Goal: Information Seeking & Learning: Check status

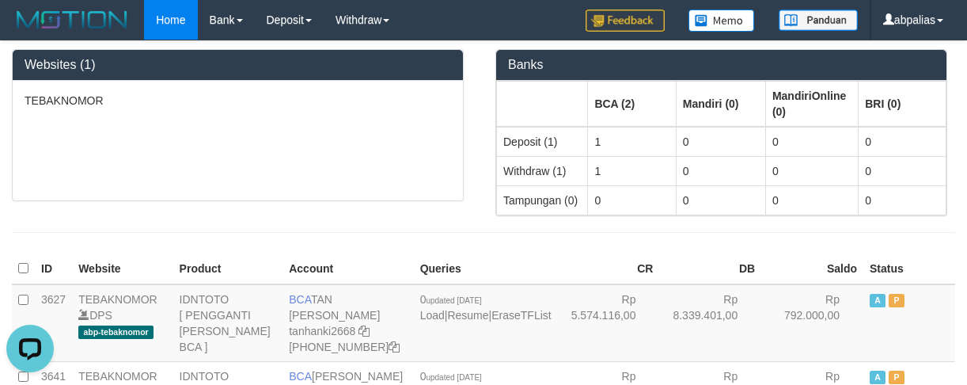
click at [961, 209] on div "Banks BCA (2) Mandiri (0) MandiriOnline (0) BRI (0) Deposit (1) 1 0 0 0 Withdra…" at bounding box center [726, 128] width 484 height 175
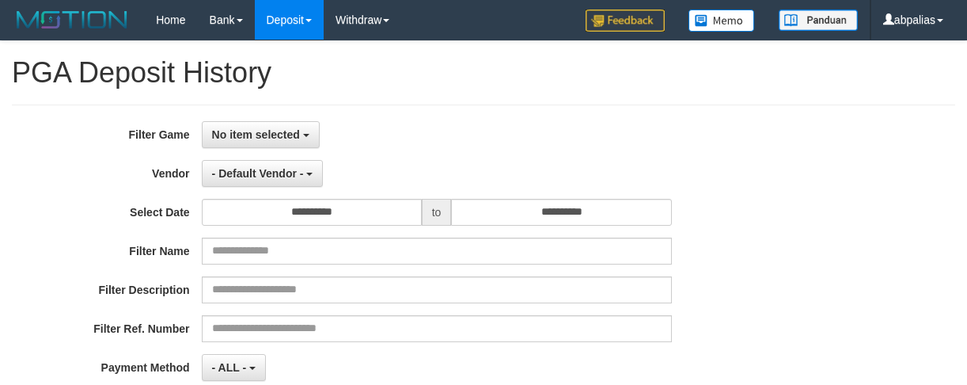
select select
select select "**"
click at [258, 134] on span "No item selected" at bounding box center [256, 134] width 88 height 13
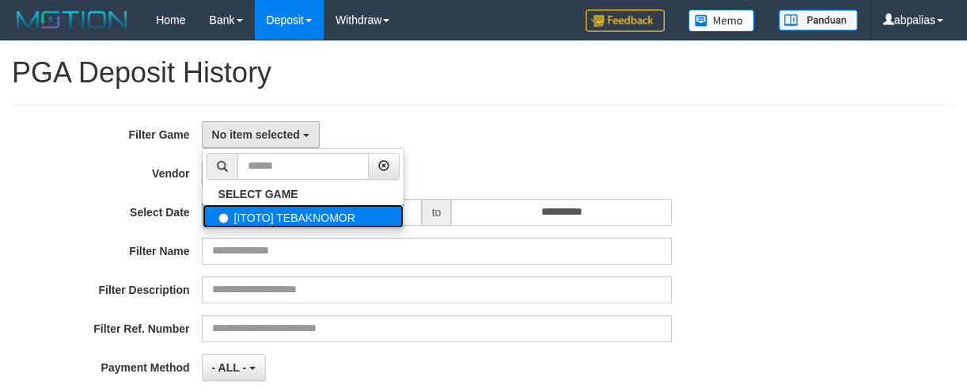
drag, startPoint x: 274, startPoint y: 219, endPoint x: 279, endPoint y: 193, distance: 26.7
click at [274, 218] on label "[ITOTO] TEBAKNOMOR" at bounding box center [303, 216] width 201 height 24
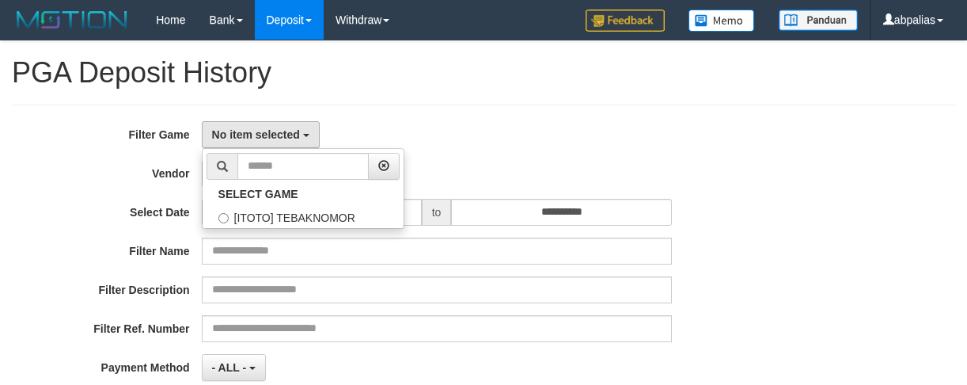
select select "***"
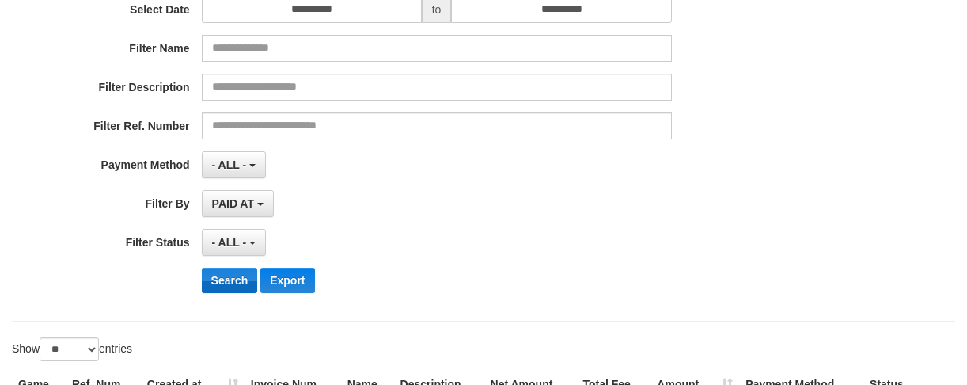
scroll to position [317, 0]
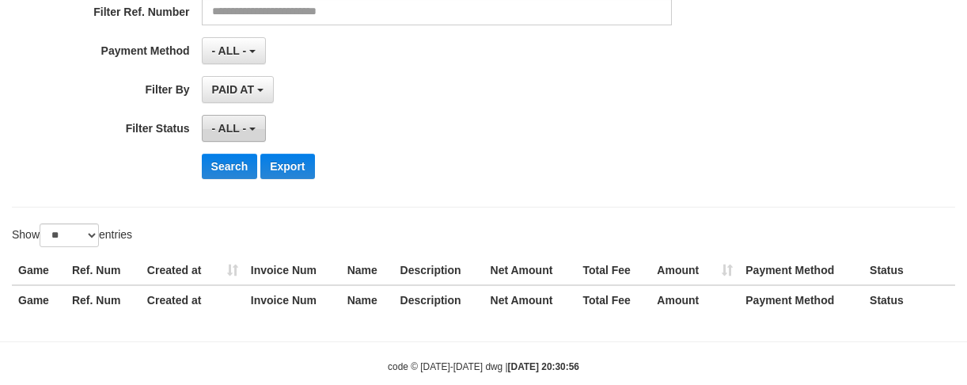
click at [226, 123] on span "- ALL -" at bounding box center [229, 128] width 35 height 13
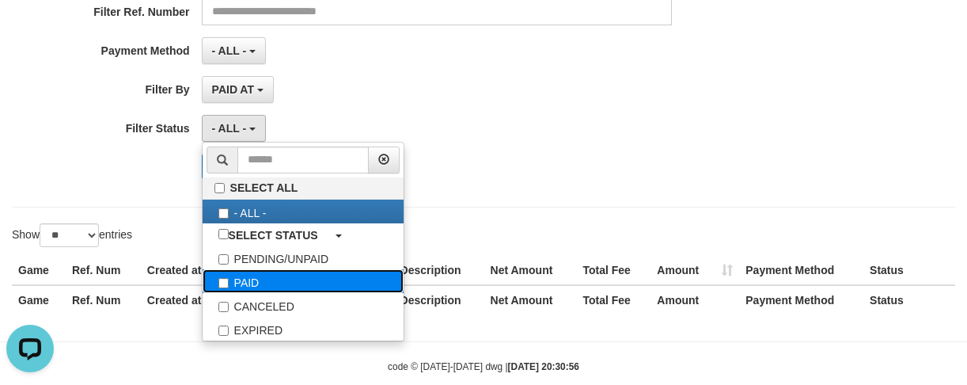
scroll to position [0, 0]
click at [264, 275] on label "PAID" at bounding box center [303, 281] width 201 height 24
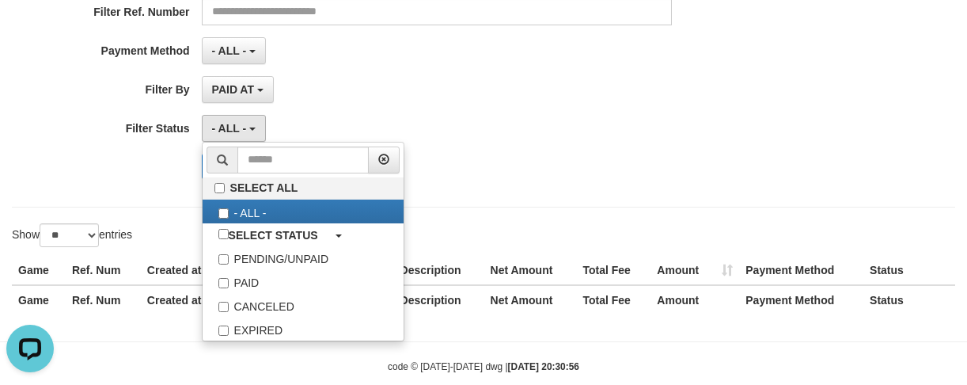
select select "*"
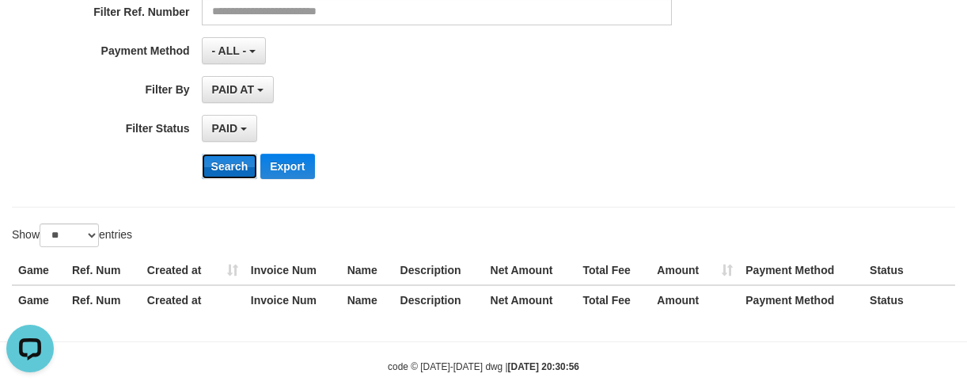
click at [213, 171] on button "Search" at bounding box center [230, 166] width 56 height 25
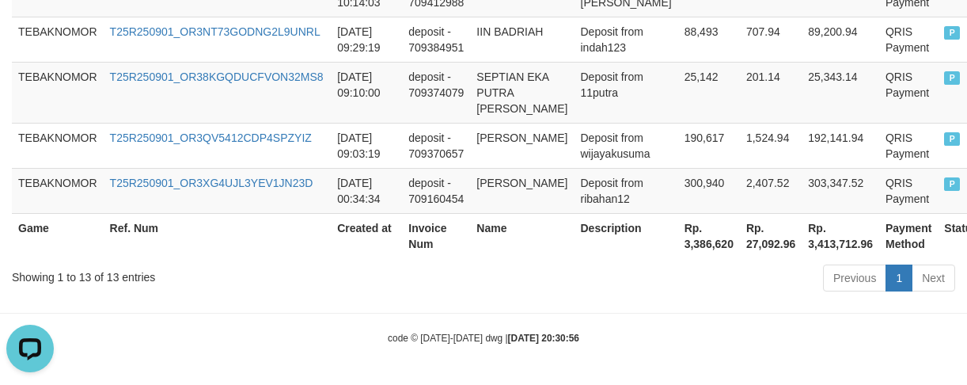
scroll to position [1054, 0]
click at [679, 242] on th "Rp. 3,386,620" at bounding box center [709, 235] width 62 height 45
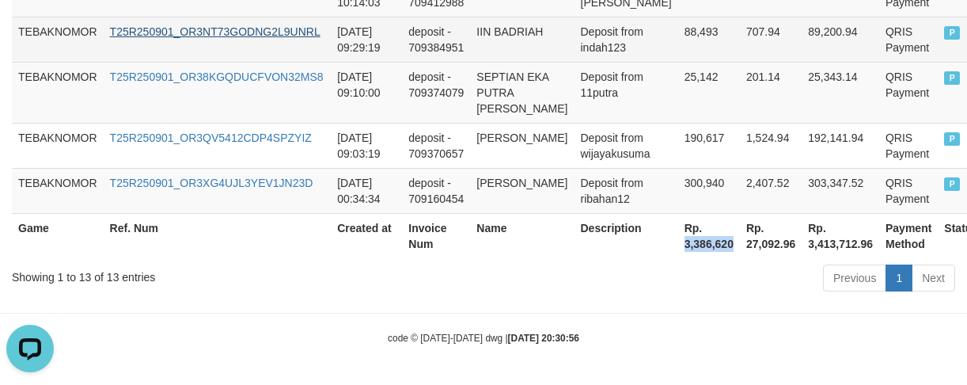
copy th "3,386,620"
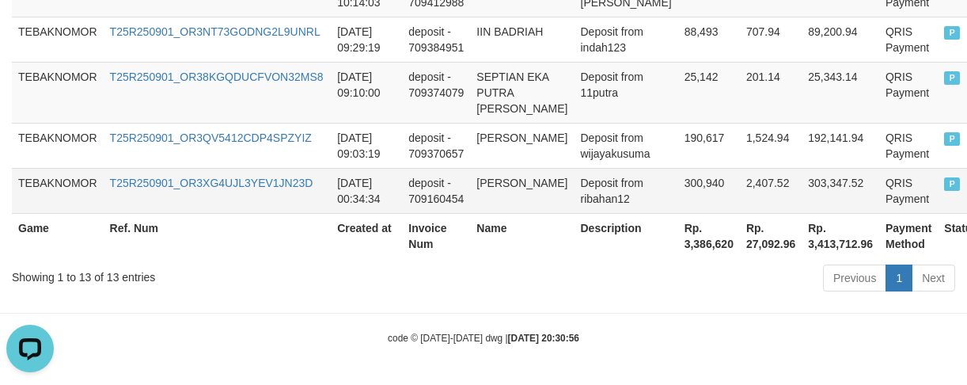
click at [516, 200] on td "FAUZAN HADI" at bounding box center [522, 190] width 104 height 45
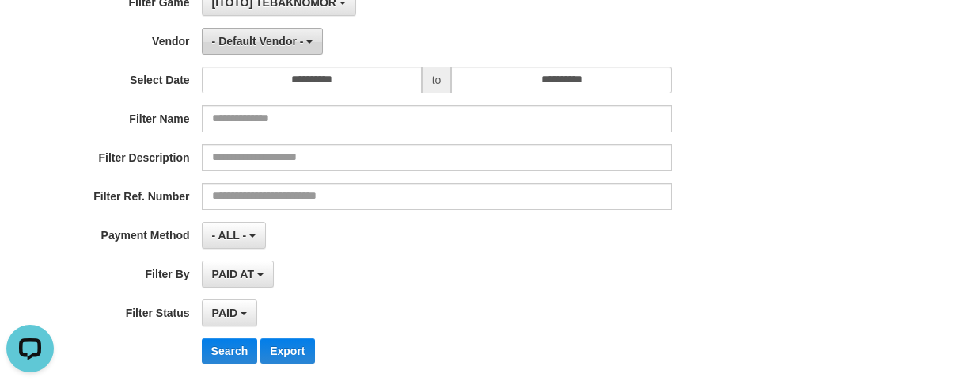
scroll to position [104, 0]
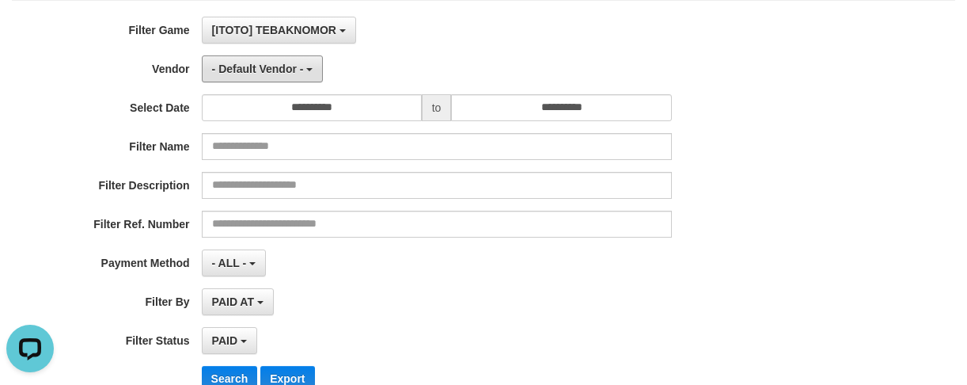
drag, startPoint x: 245, startPoint y: 58, endPoint x: 266, endPoint y: 168, distance: 111.9
click at [247, 59] on button "- Default Vendor -" at bounding box center [263, 68] width 122 height 27
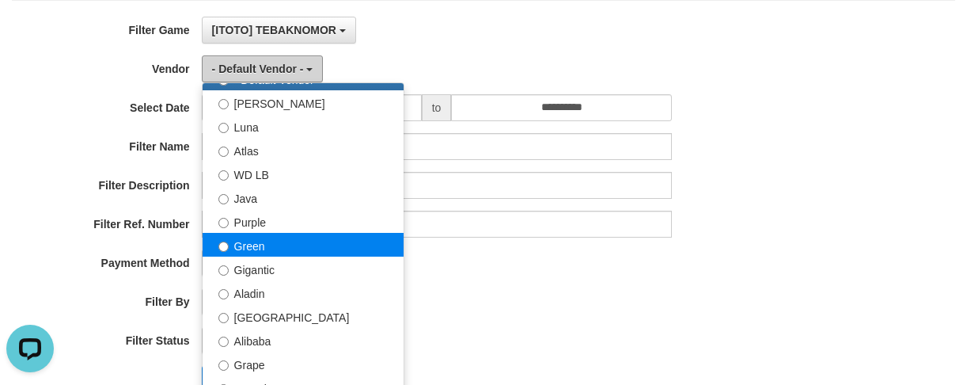
scroll to position [79, 0]
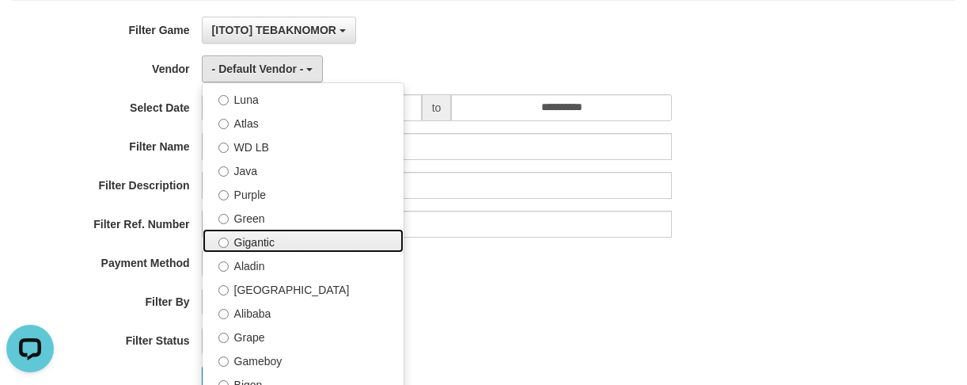
click at [255, 231] on label "Gigantic" at bounding box center [303, 241] width 201 height 24
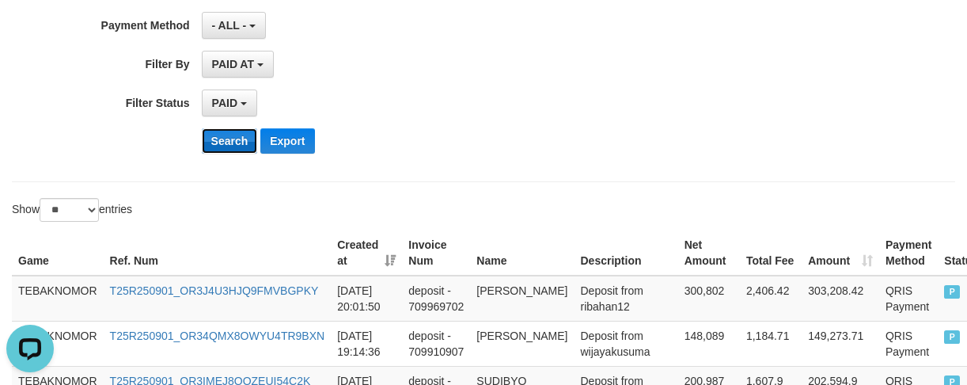
click at [226, 135] on button "Search" at bounding box center [230, 140] width 56 height 25
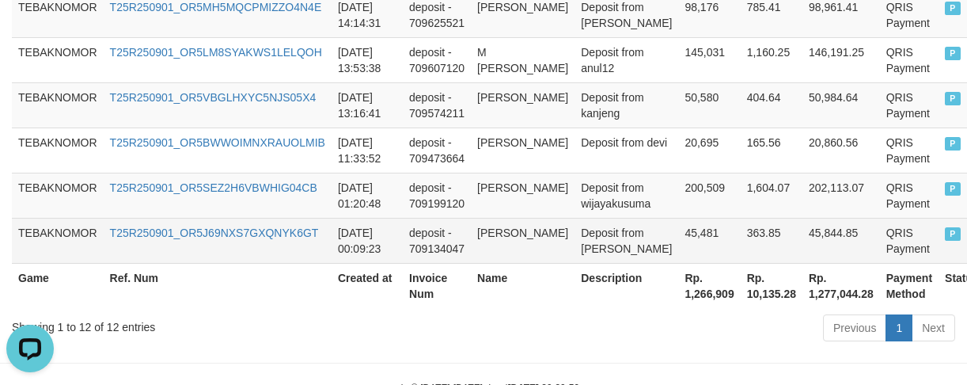
scroll to position [962, 0]
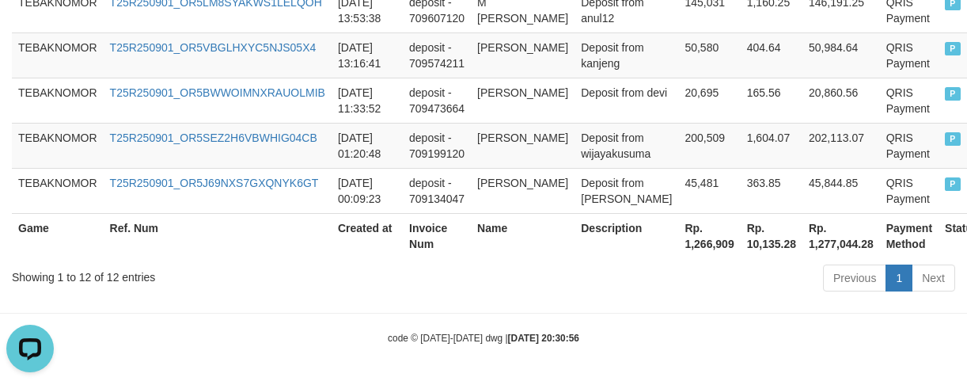
click at [678, 247] on th "Rp. 1,266,909" at bounding box center [709, 235] width 62 height 45
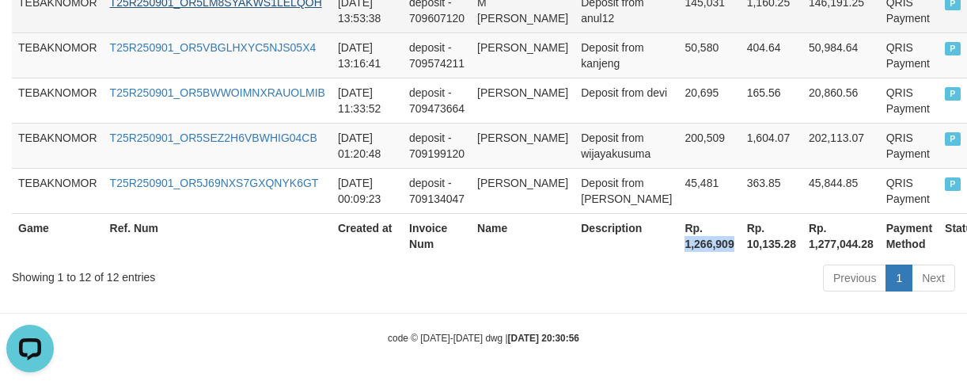
copy th "1,266,909"
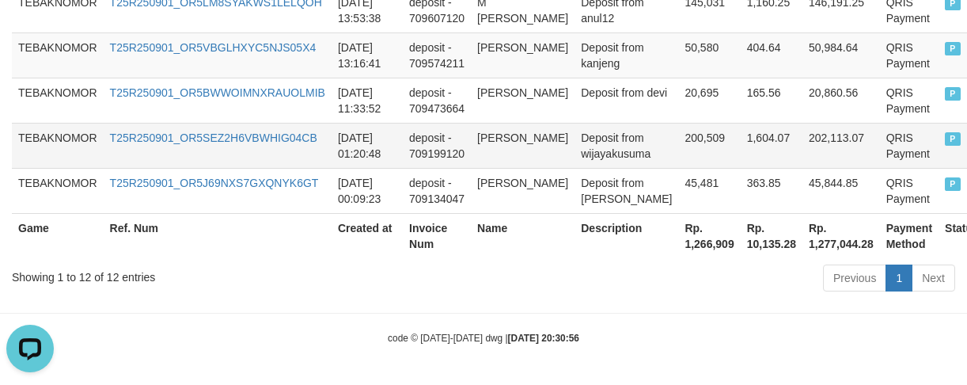
drag, startPoint x: 537, startPoint y: 179, endPoint x: 474, endPoint y: 165, distance: 64.0
click at [537, 179] on td "AGUNG SUSILO" at bounding box center [523, 190] width 104 height 45
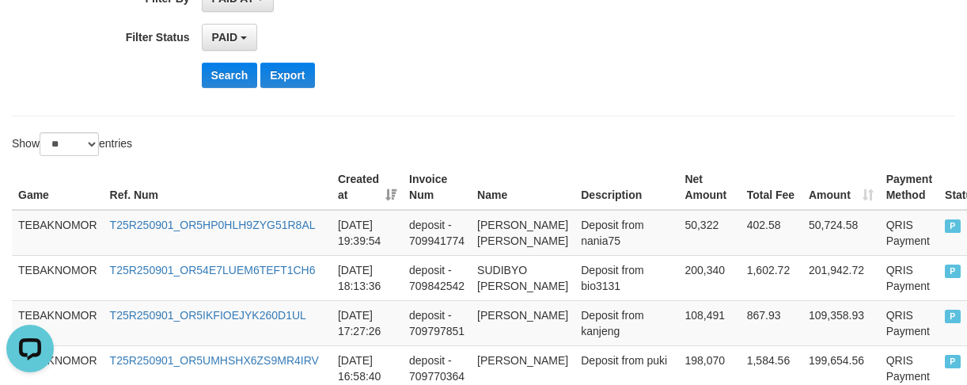
scroll to position [12, 0]
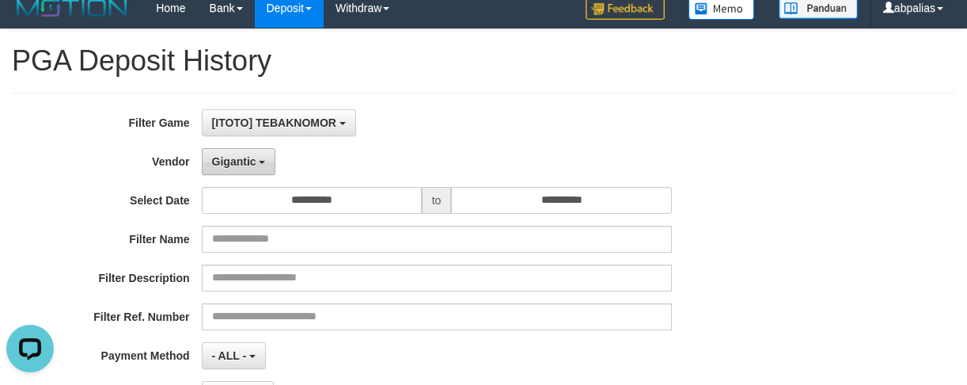
click at [252, 159] on span "Gigantic" at bounding box center [234, 161] width 44 height 13
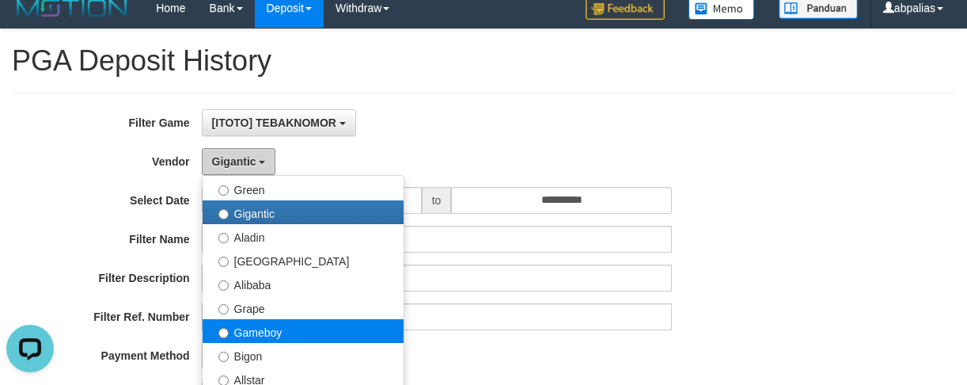
scroll to position [317, 0]
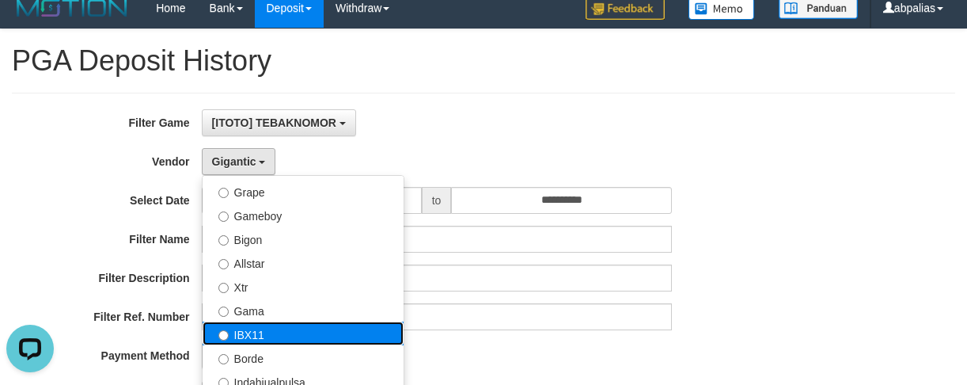
click at [276, 330] on label "IBX11" at bounding box center [303, 333] width 201 height 24
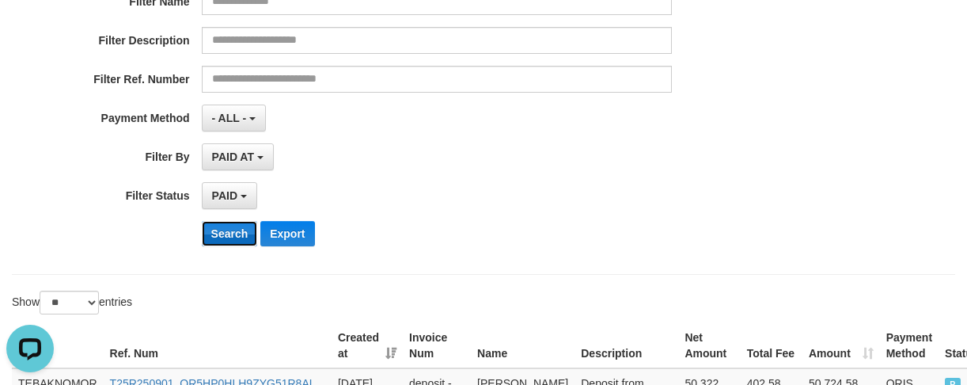
click at [230, 232] on button "Search" at bounding box center [230, 233] width 56 height 25
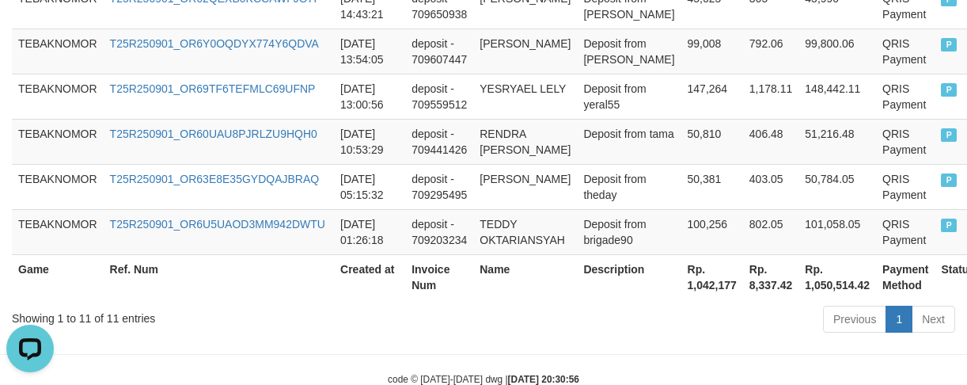
scroll to position [964, 0]
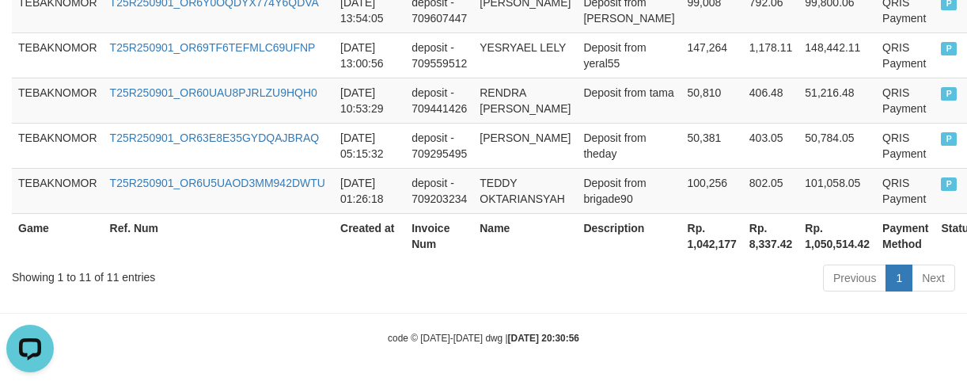
click at [682, 240] on th "Rp. 1,042,177" at bounding box center [713, 235] width 62 height 45
copy th "1,042,177"
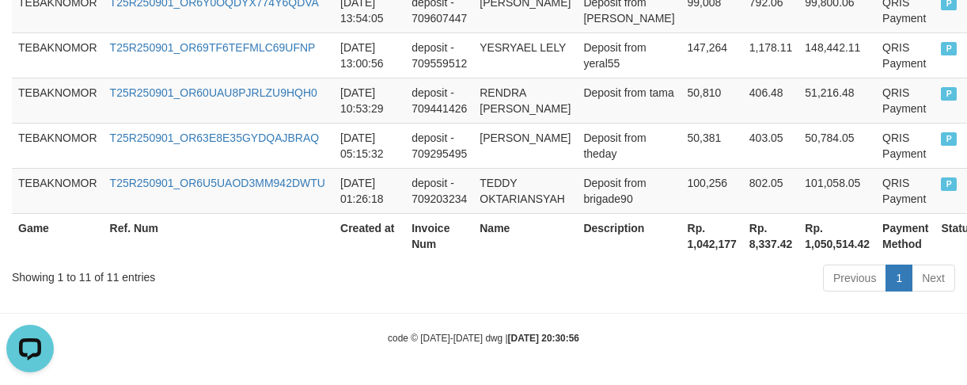
click at [569, 216] on th "Name" at bounding box center [525, 235] width 104 height 45
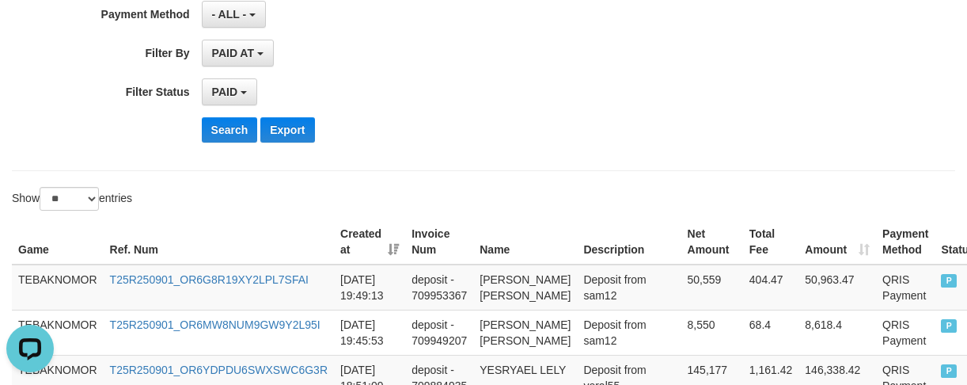
scroll to position [14, 0]
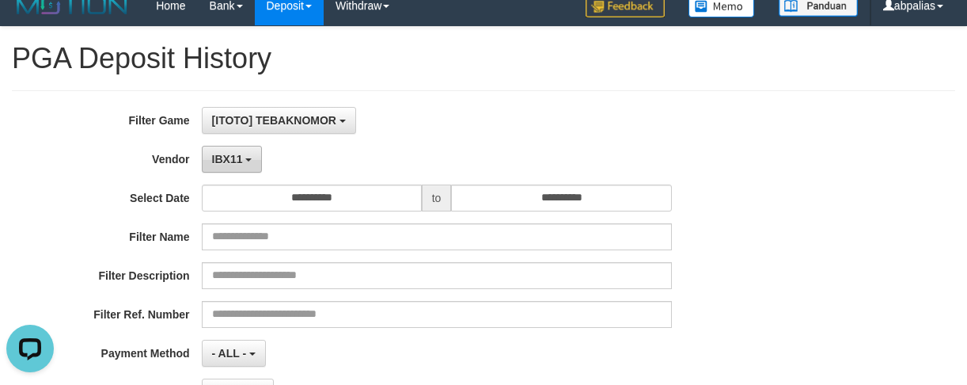
click at [226, 158] on span "IBX11" at bounding box center [227, 159] width 31 height 13
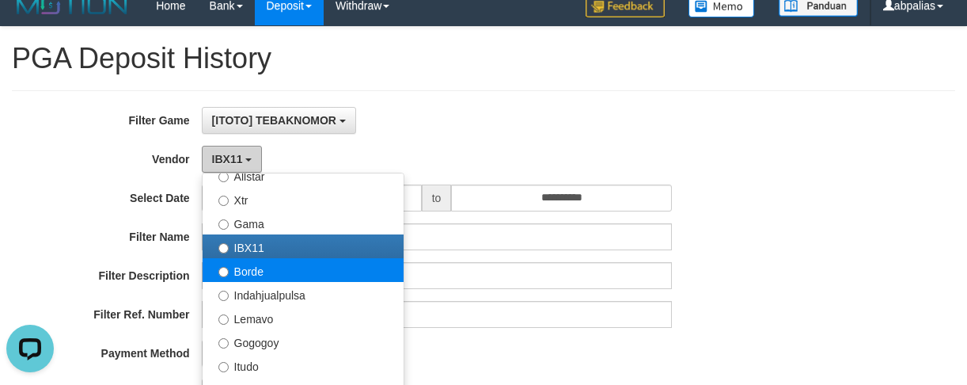
scroll to position [519, 0]
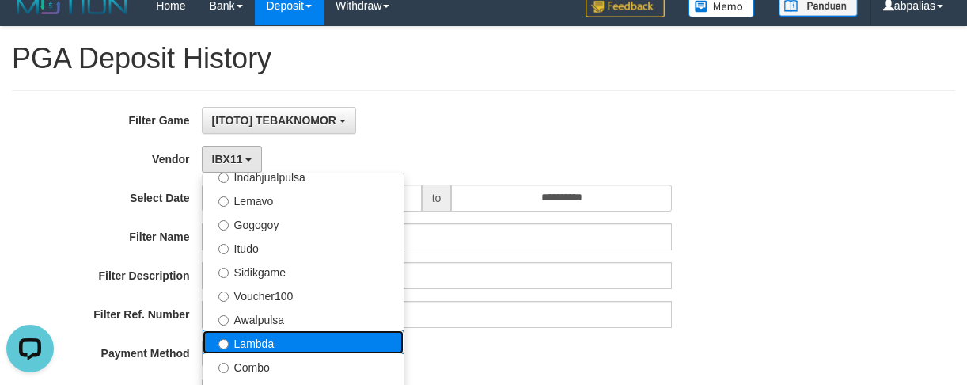
click at [278, 345] on label "Lambda" at bounding box center [303, 342] width 201 height 24
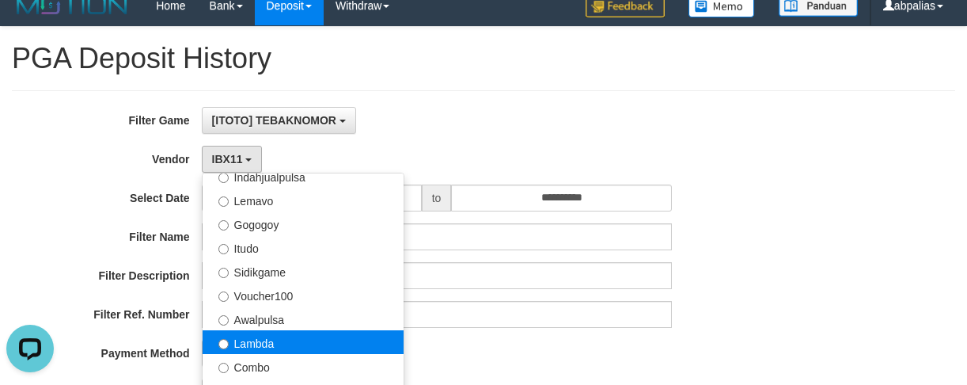
select select "**********"
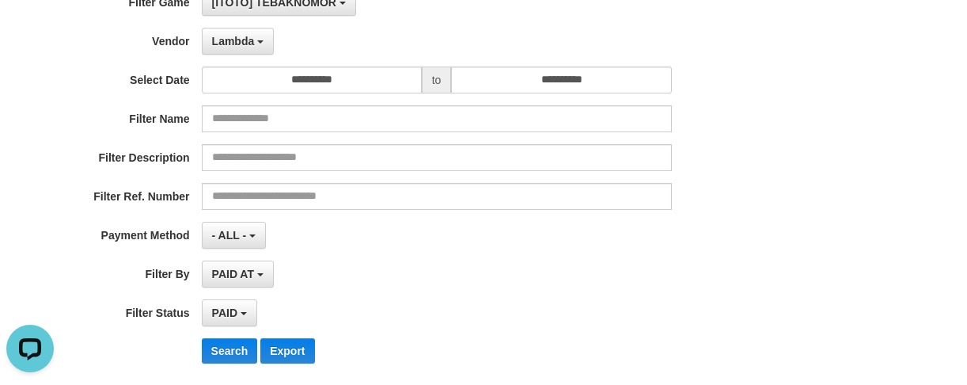
scroll to position [252, 0]
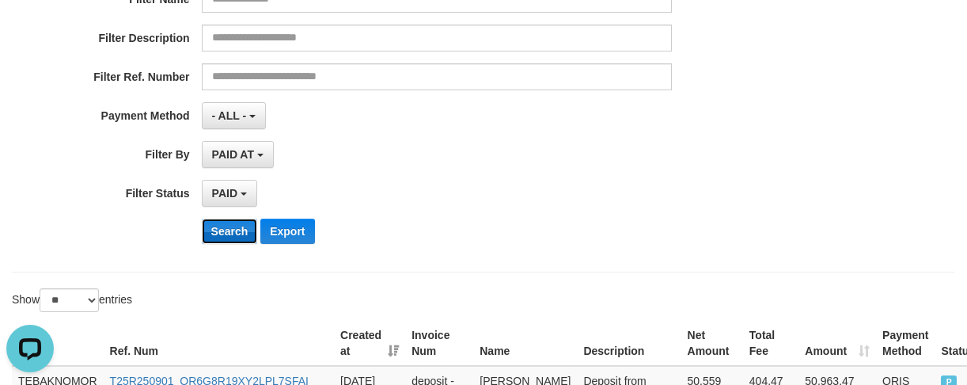
click at [221, 228] on button "Search" at bounding box center [230, 230] width 56 height 25
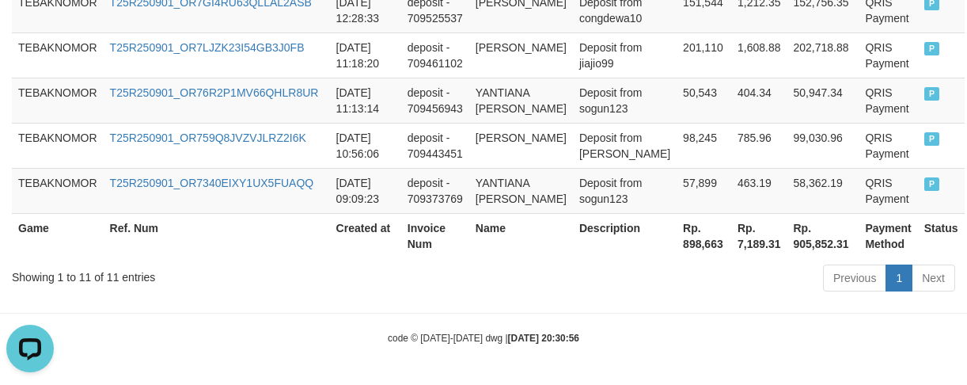
scroll to position [964, 0]
click at [677, 251] on th "Rp. 898,663" at bounding box center [704, 235] width 55 height 45
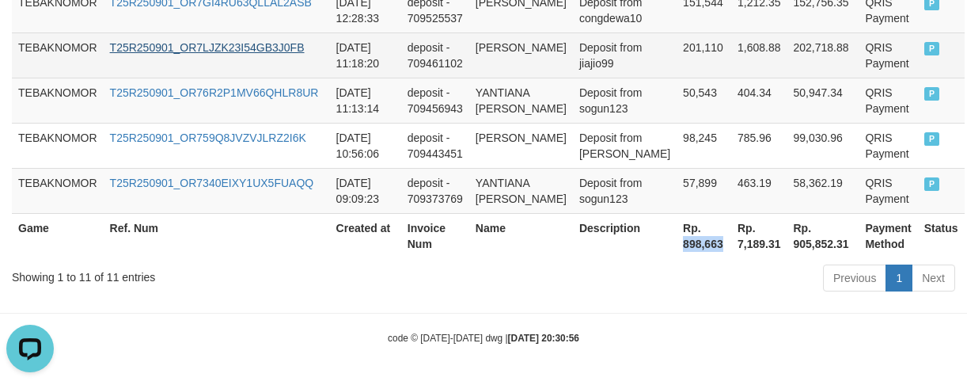
copy th "898,663"
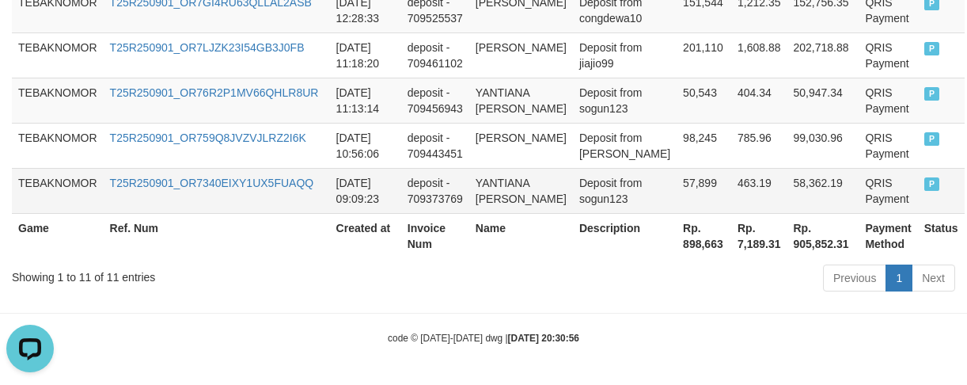
drag, startPoint x: 728, startPoint y: 197, endPoint x: 663, endPoint y: 188, distance: 66.3
click at [731, 197] on td "463.19" at bounding box center [759, 190] width 56 height 45
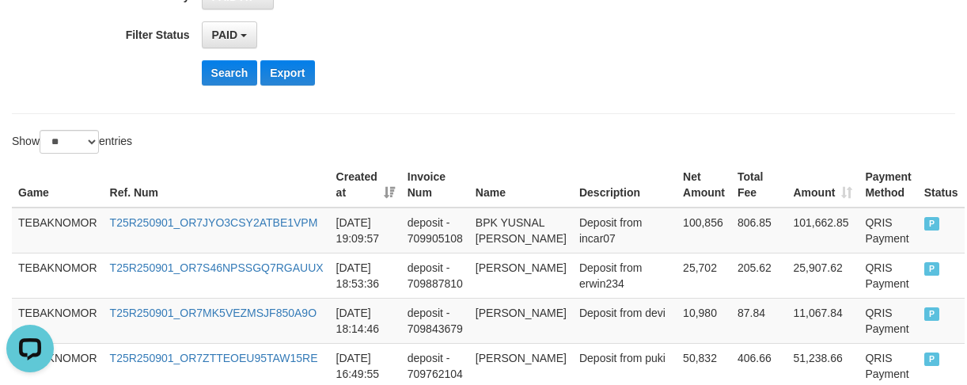
scroll to position [173, 0]
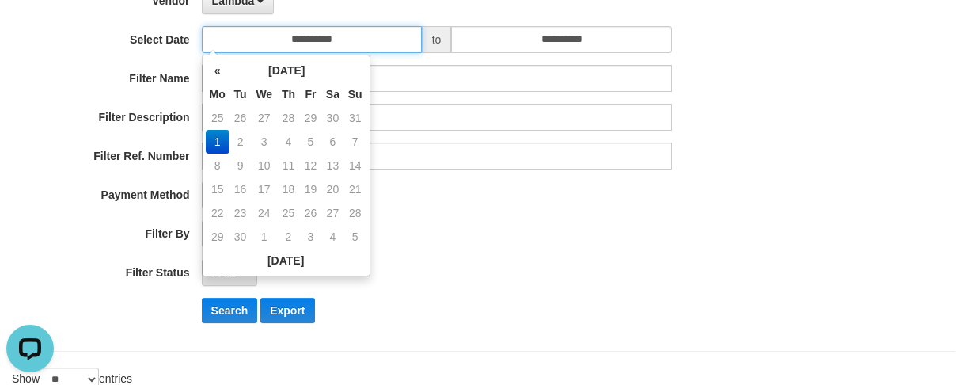
click at [348, 43] on input "**********" at bounding box center [312, 39] width 220 height 27
click at [224, 112] on td "25" at bounding box center [218, 118] width 24 height 24
type input "**********"
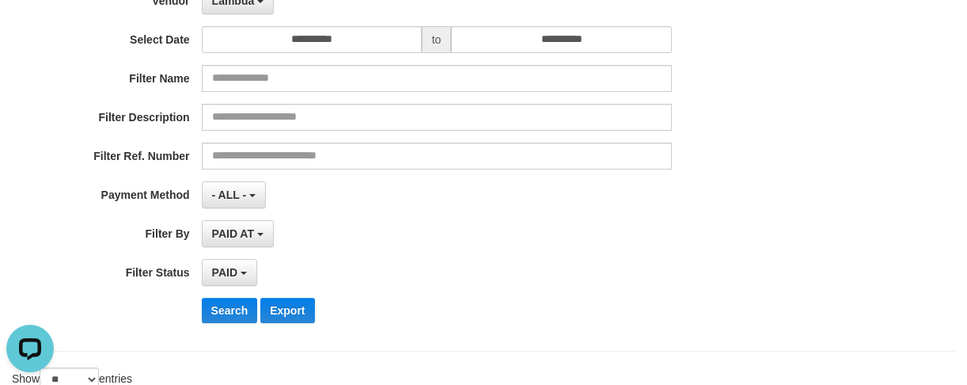
click at [560, 248] on div "**********" at bounding box center [403, 142] width 806 height 386
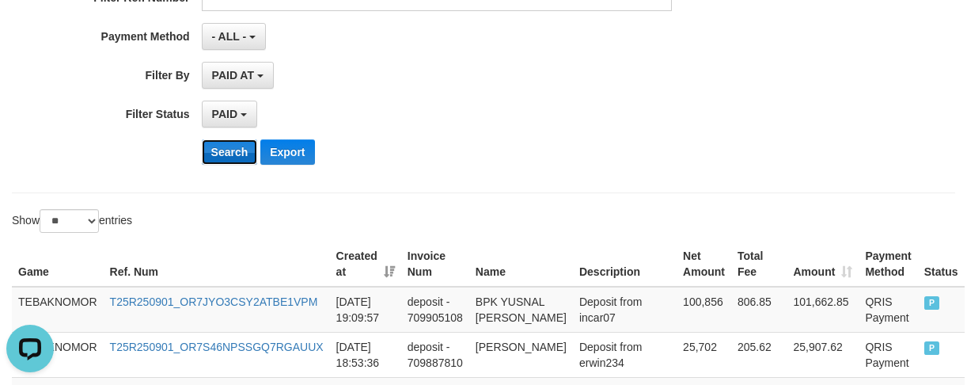
click at [219, 154] on button "Search" at bounding box center [230, 151] width 56 height 25
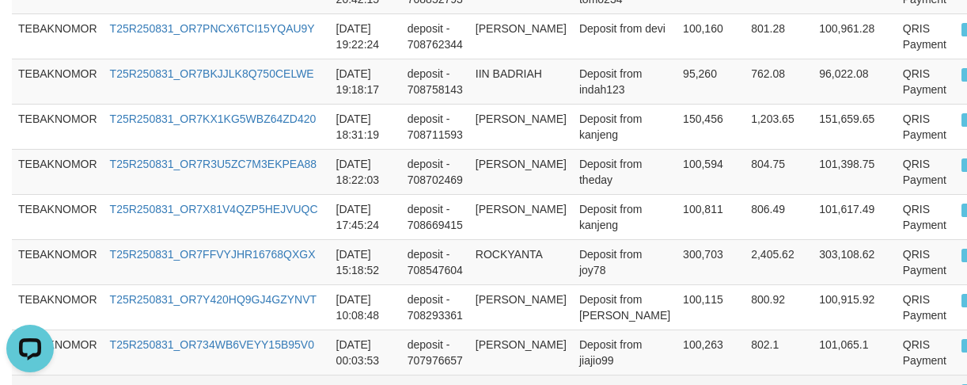
scroll to position [1596, 0]
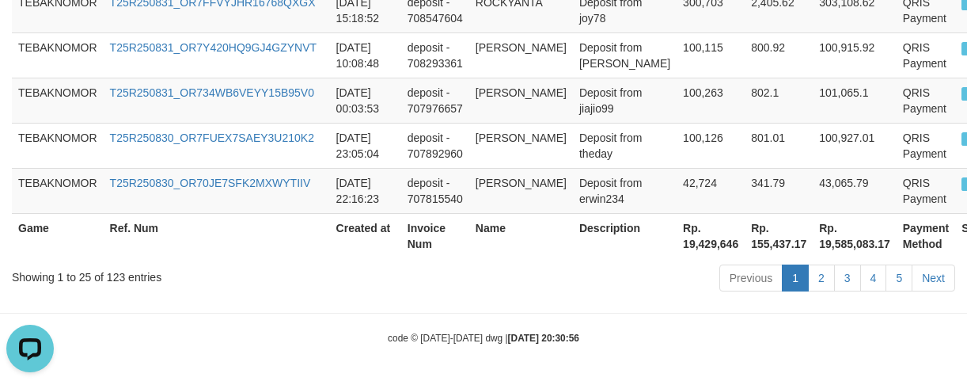
click at [677, 241] on th "Rp. 19,429,646" at bounding box center [711, 235] width 68 height 45
copy th "19,429,646"
click at [493, 169] on td "ERWIN WINARNO" at bounding box center [521, 190] width 104 height 45
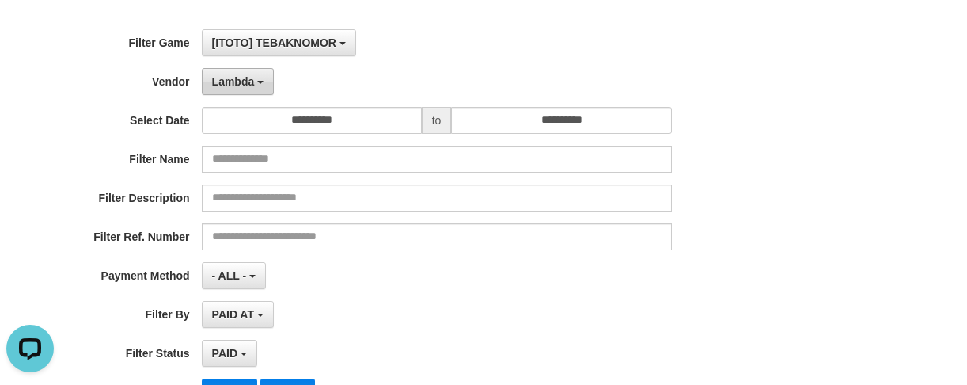
click at [240, 88] on button "Lambda" at bounding box center [238, 81] width 73 height 27
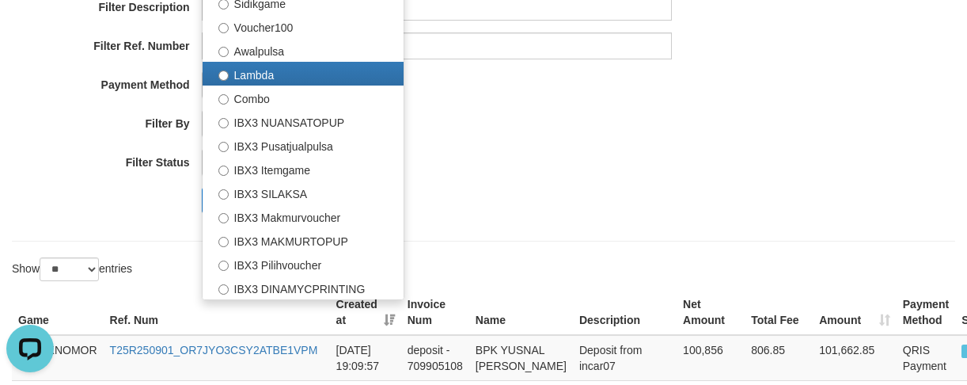
scroll to position [408, 0]
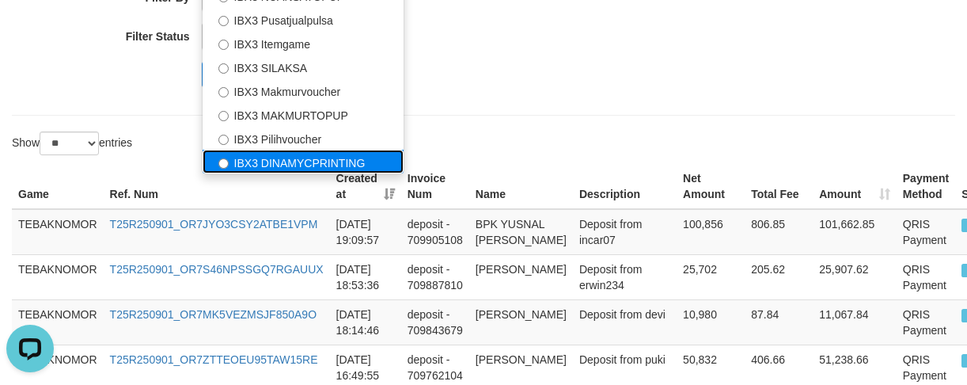
click at [292, 160] on label "IBX3 DINAMYCPRINTING" at bounding box center [303, 162] width 201 height 24
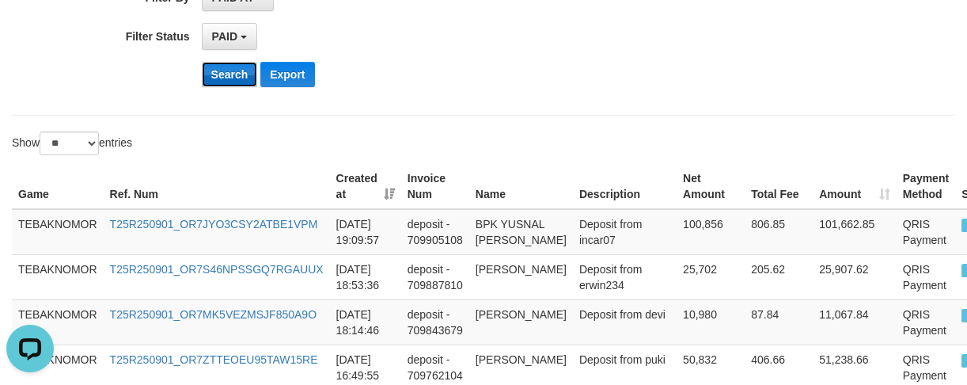
click at [230, 78] on button "Search" at bounding box center [230, 74] width 56 height 25
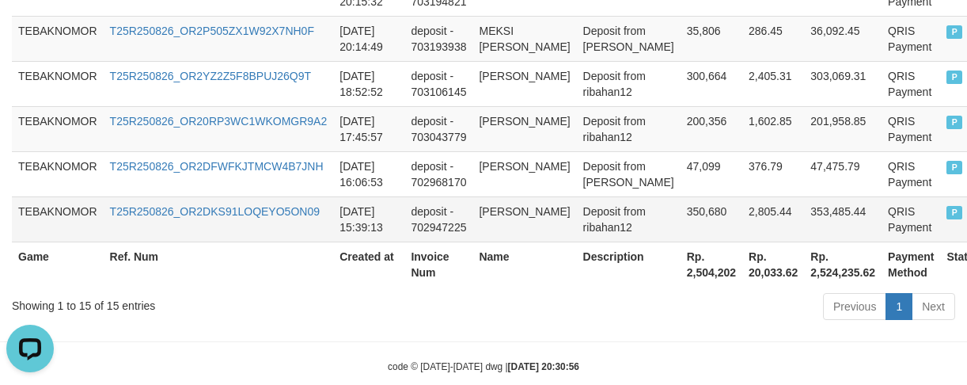
scroll to position [1129, 0]
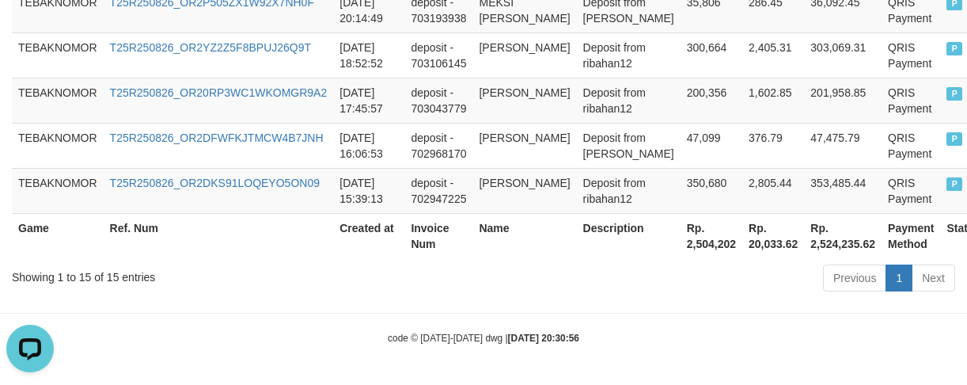
click at [681, 248] on th "Rp. 2,504,202" at bounding box center [712, 235] width 62 height 45
copy th "2,504,202"
click at [471, 267] on div "Previous 1 Next" at bounding box center [685, 280] width 541 height 34
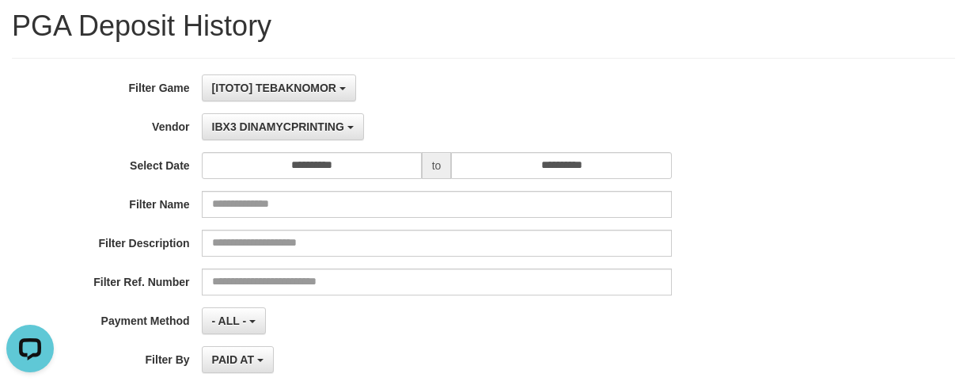
scroll to position [0, 0]
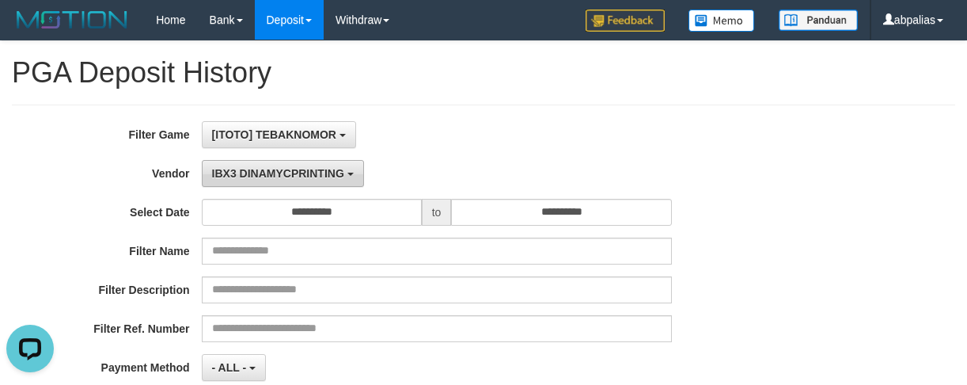
click at [297, 172] on span "IBX3 DINAMYCPRINTING" at bounding box center [278, 173] width 132 height 13
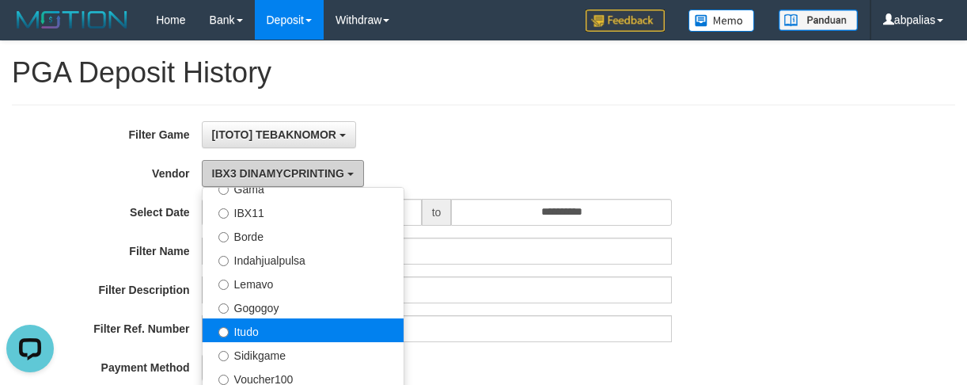
scroll to position [361, 0]
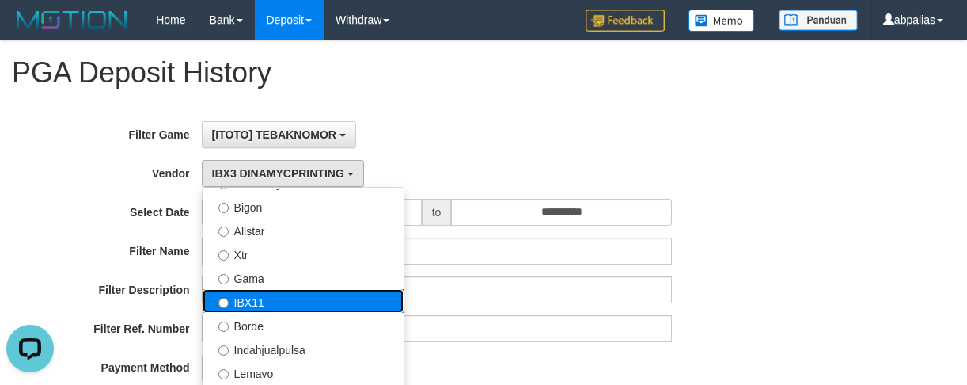
click at [273, 296] on label "IBX11" at bounding box center [303, 301] width 201 height 24
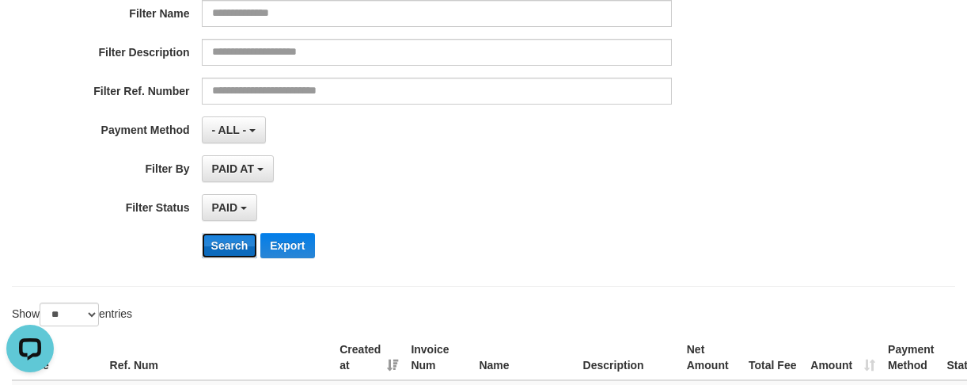
click at [216, 239] on button "Search" at bounding box center [230, 245] width 56 height 25
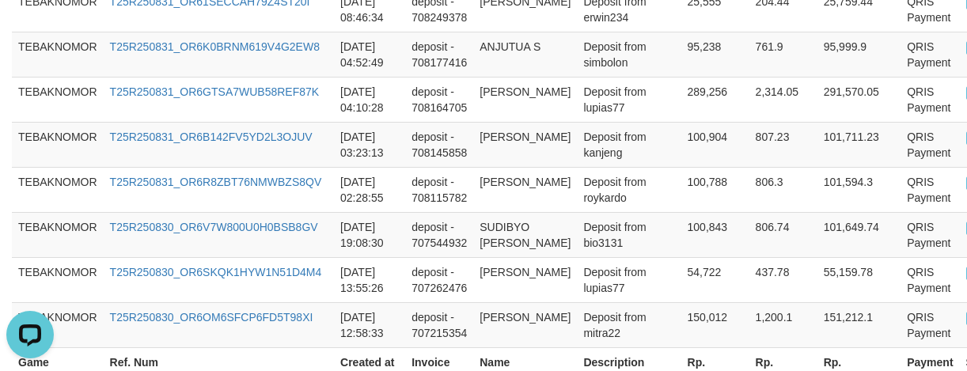
scroll to position [1593, 0]
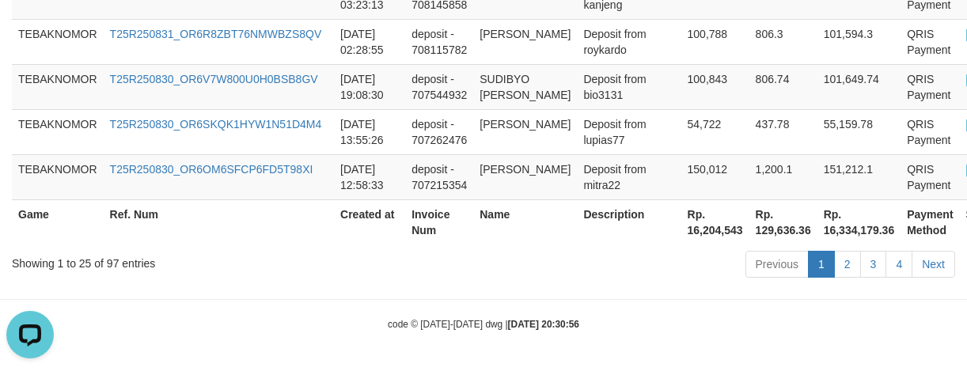
click at [682, 242] on th "Rp. 16,204,543" at bounding box center [716, 221] width 68 height 45
copy th "16,204,543"
drag, startPoint x: 493, startPoint y: 245, endPoint x: 474, endPoint y: 237, distance: 20.3
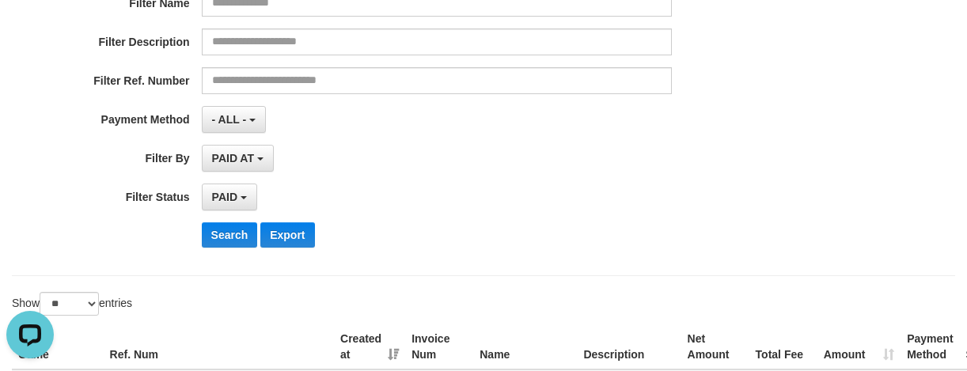
scroll to position [10, 0]
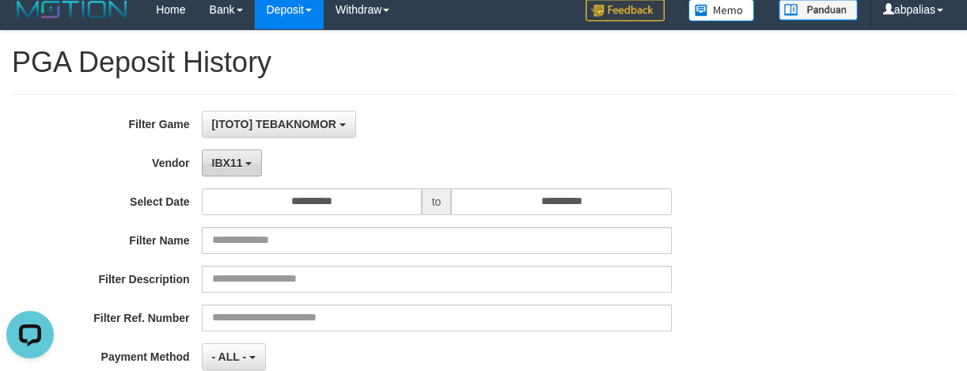
drag, startPoint x: 223, startPoint y: 162, endPoint x: 389, endPoint y: 243, distance: 184.8
click at [224, 162] on span "IBX11" at bounding box center [227, 163] width 31 height 13
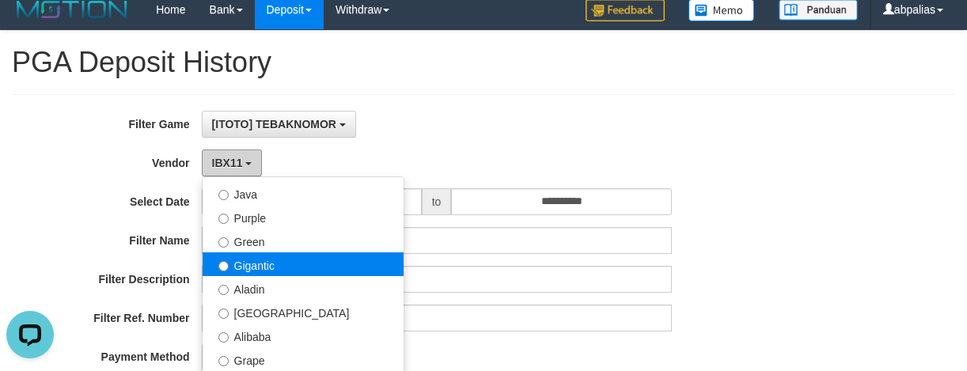
scroll to position [123, 0]
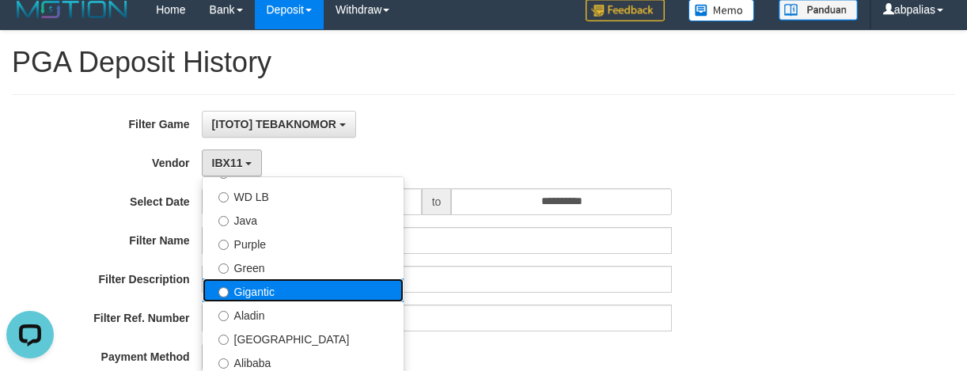
click at [276, 294] on label "Gigantic" at bounding box center [303, 291] width 201 height 24
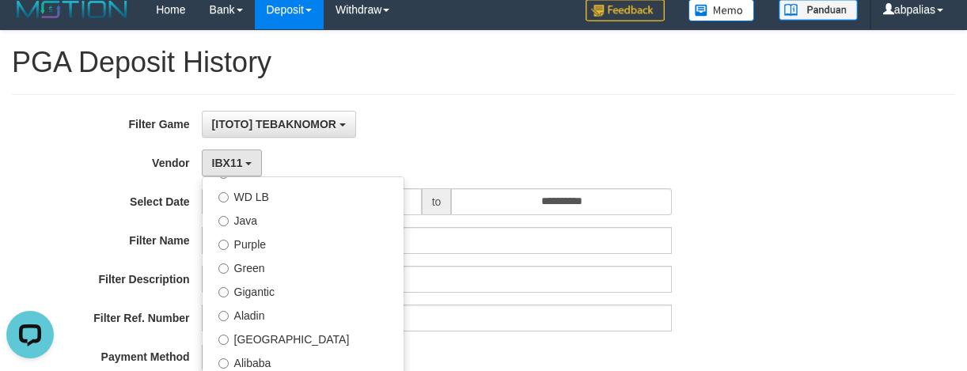
select select "**********"
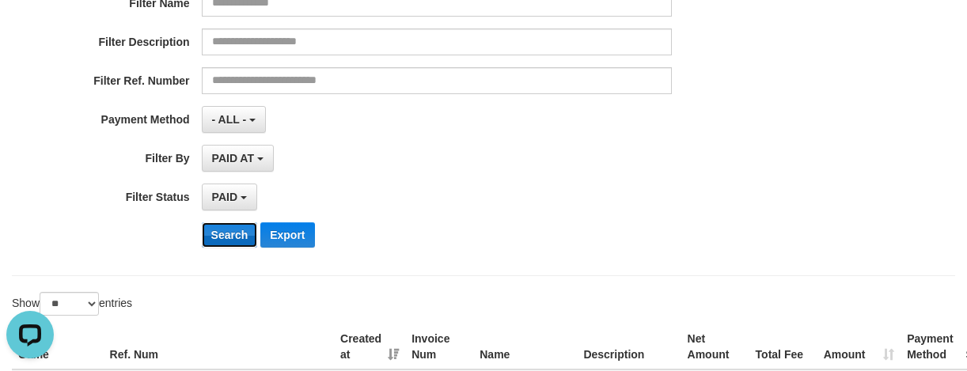
click at [225, 241] on button "Search" at bounding box center [230, 234] width 56 height 25
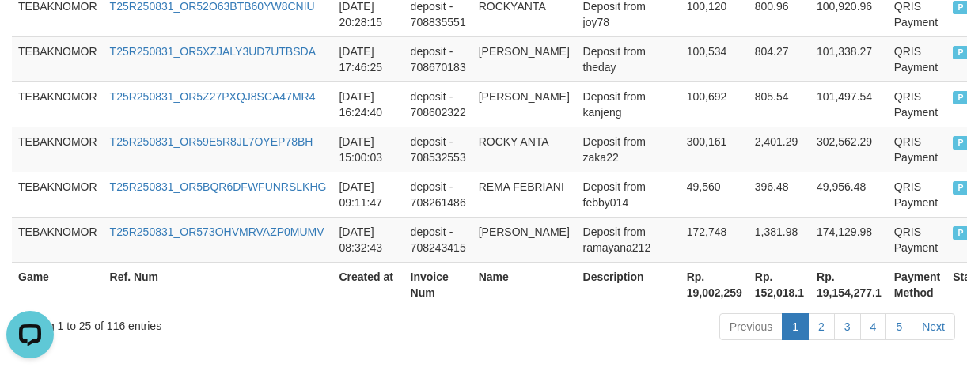
scroll to position [1562, 0]
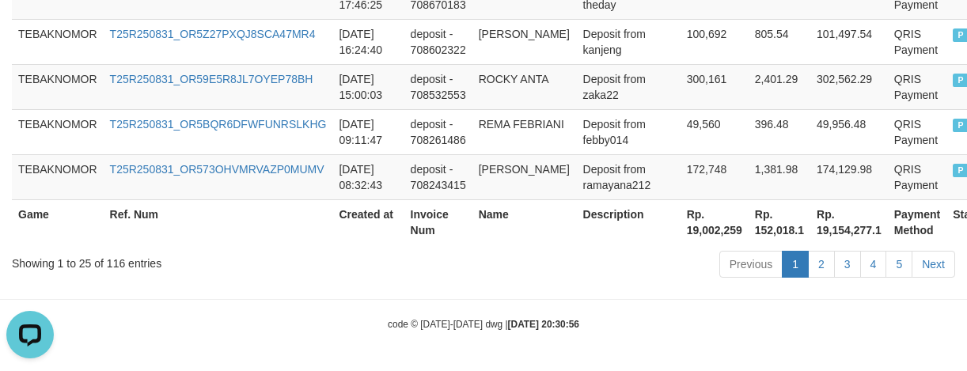
click at [689, 236] on th "Rp. 19,002,259" at bounding box center [715, 221] width 68 height 45
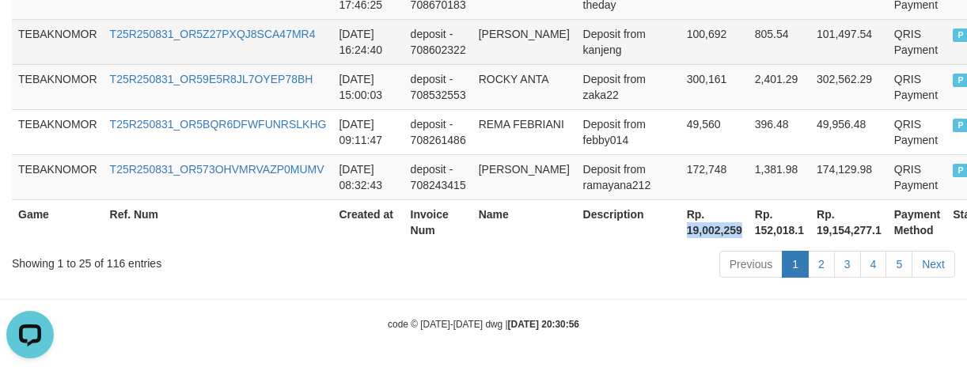
copy th "19,002,259"
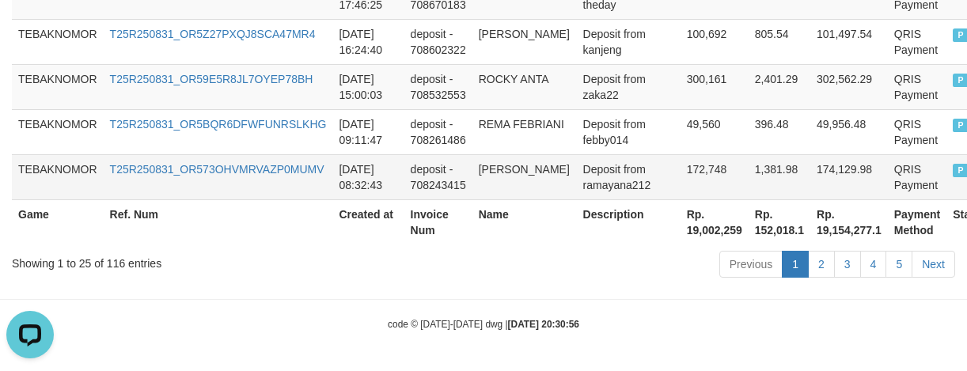
drag, startPoint x: 351, startPoint y: 188, endPoint x: 371, endPoint y: 180, distance: 21.3
click at [351, 188] on td "2025-08-31 08:32:43" at bounding box center [367, 176] width 71 height 45
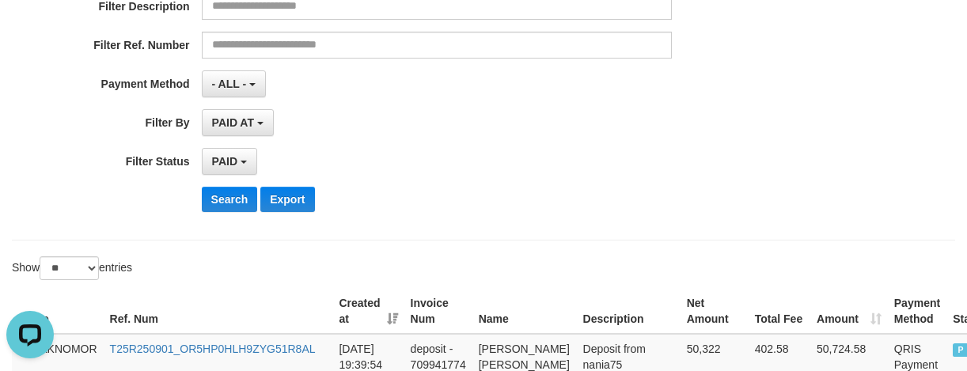
scroll to position [58, 0]
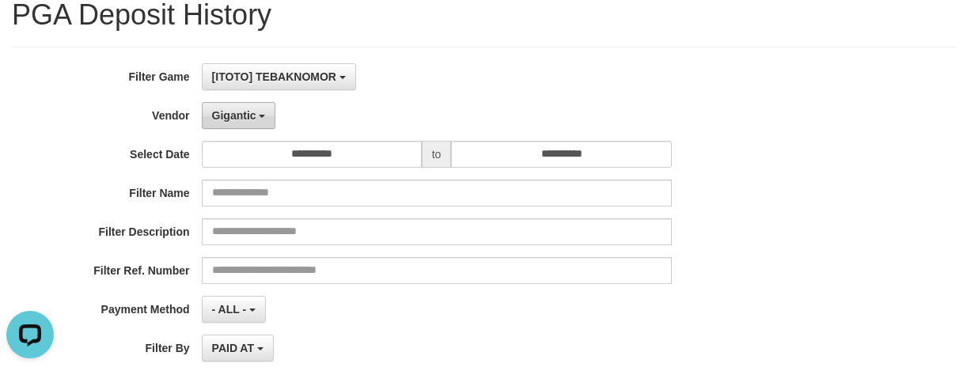
click at [249, 125] on button "Gigantic" at bounding box center [239, 115] width 74 height 27
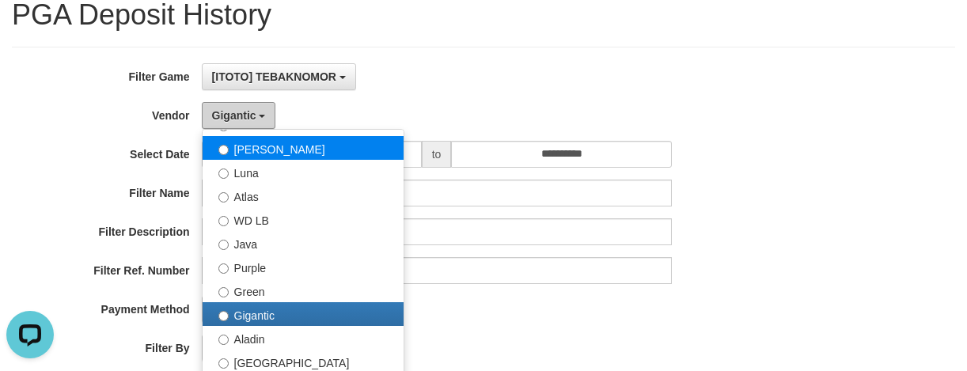
scroll to position [0, 0]
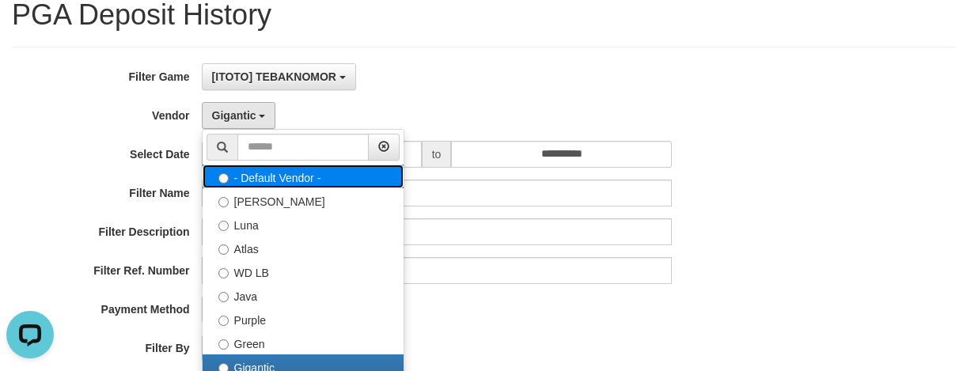
click at [289, 178] on label "- Default Vendor -" at bounding box center [303, 177] width 201 height 24
select select
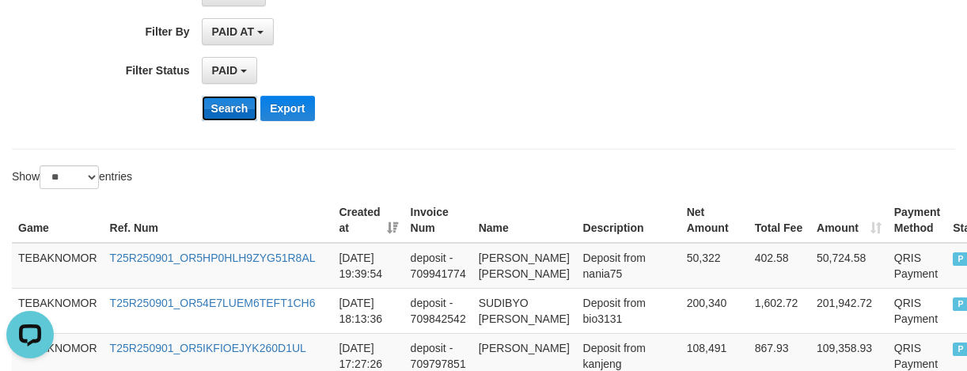
click at [211, 107] on button "Search" at bounding box center [230, 108] width 56 height 25
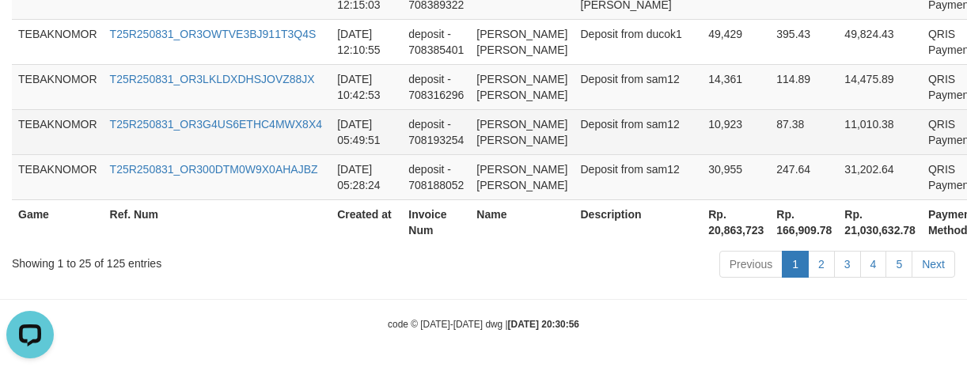
scroll to position [1657, 0]
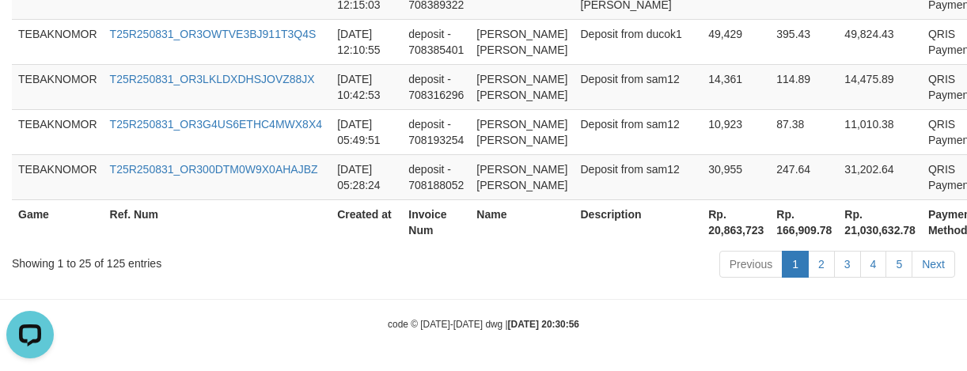
click at [702, 230] on th "Rp. 20,863,723" at bounding box center [736, 221] width 68 height 45
copy th "20,863,723"
drag, startPoint x: 760, startPoint y: 52, endPoint x: 615, endPoint y: 4, distance: 152.7
click at [770, 64] on td "114.89" at bounding box center [804, 86] width 68 height 45
